Goal: Navigation & Orientation: Find specific page/section

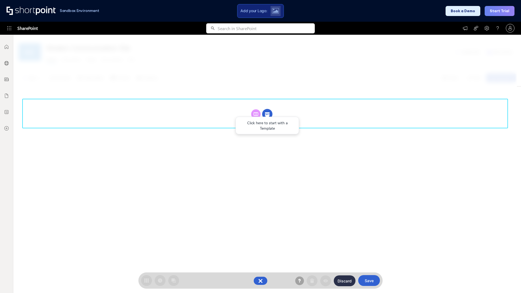
click at [268, 114] on circle at bounding box center [267, 114] width 10 height 10
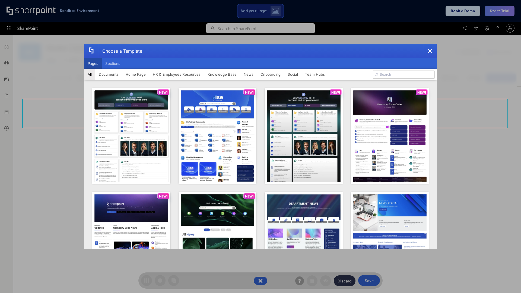
click at [93, 64] on button "Pages" at bounding box center [93, 63] width 18 height 11
type input "Knowledge Portal 5"
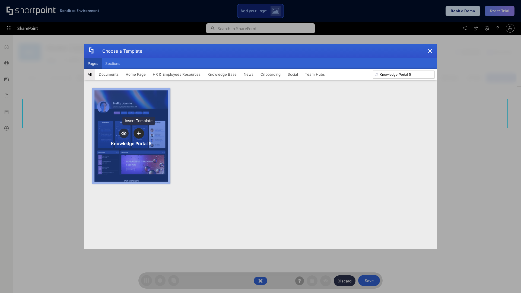
click at [139, 133] on icon "template selector" at bounding box center [139, 133] width 4 height 4
